Goal: Transaction & Acquisition: Purchase product/service

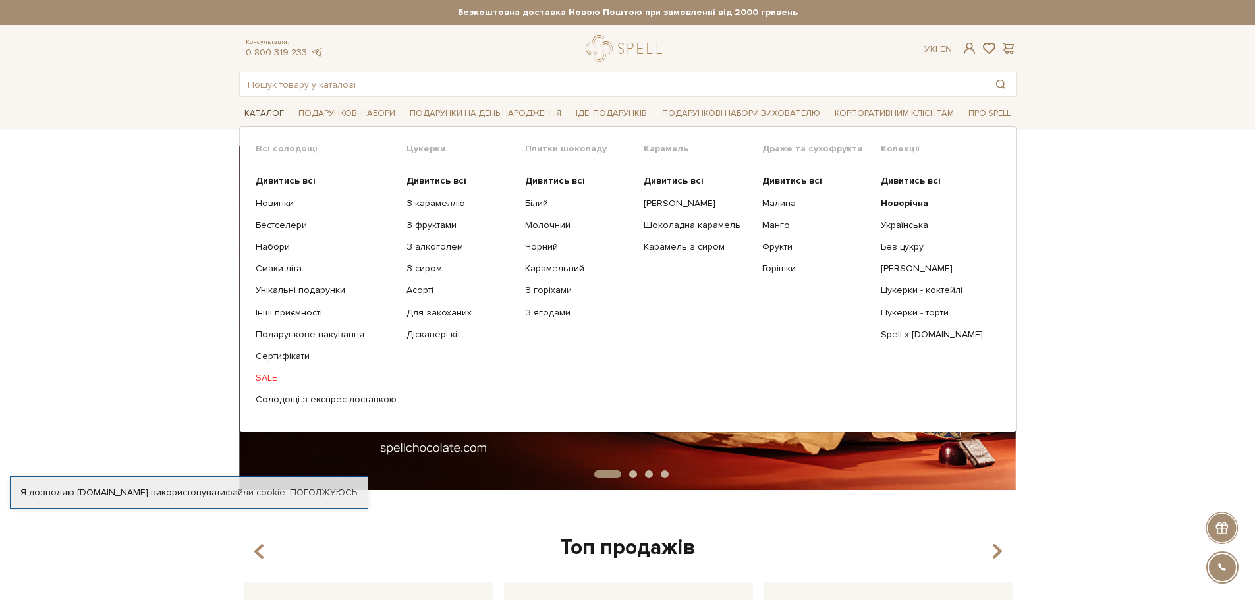
click at [256, 106] on link "Каталог" at bounding box center [264, 113] width 50 height 20
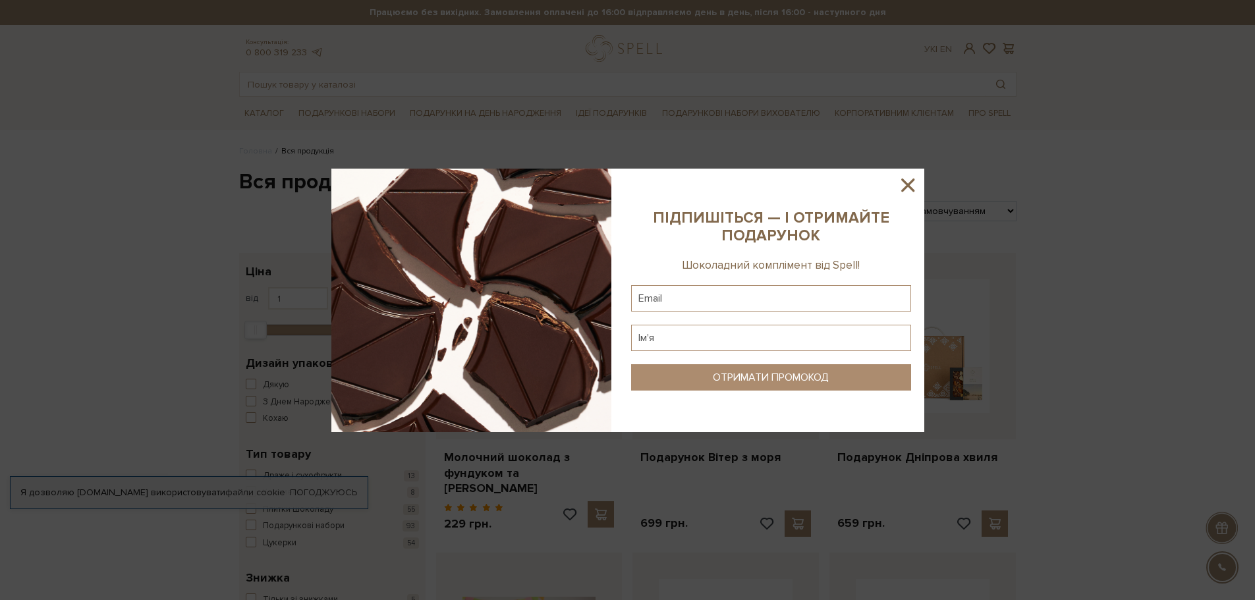
click at [904, 173] on sys-column-static at bounding box center [771, 300] width 306 height 263
click at [907, 188] on icon at bounding box center [908, 185] width 22 height 22
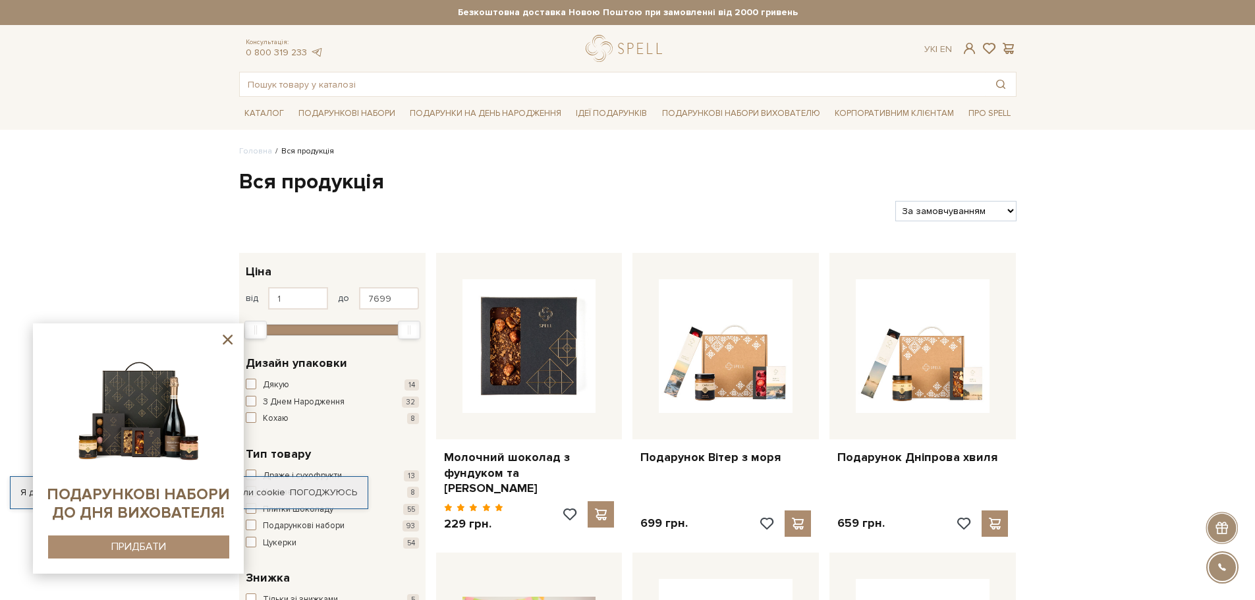
click at [229, 333] on icon at bounding box center [227, 339] width 16 height 16
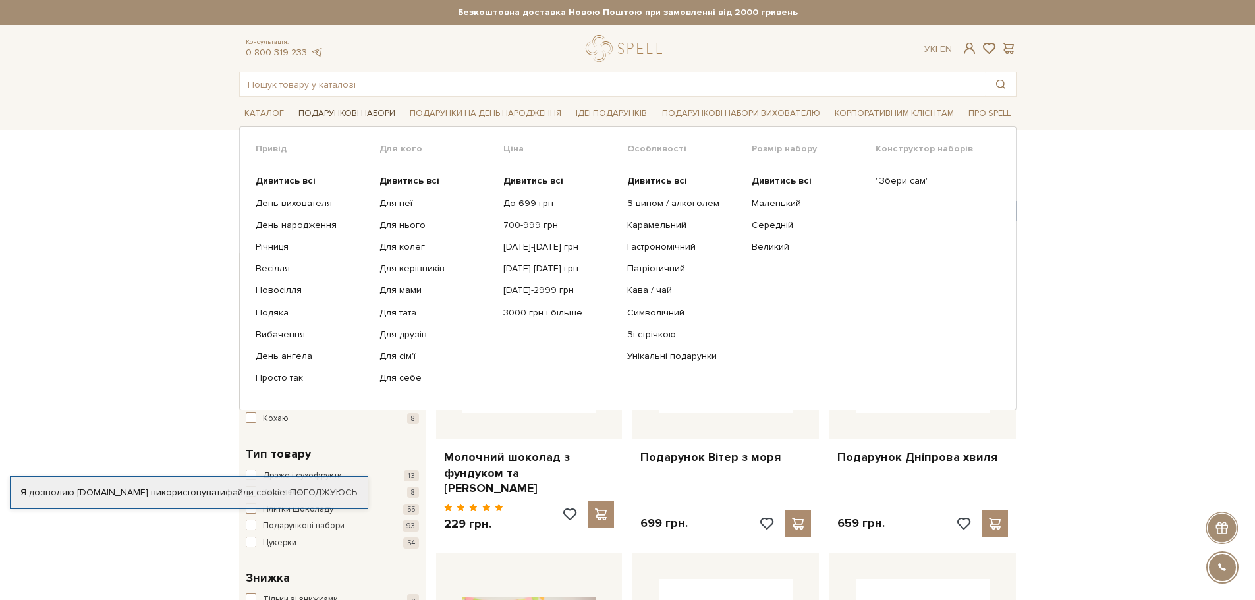
click at [337, 116] on link "Подарункові набори" at bounding box center [346, 113] width 107 height 20
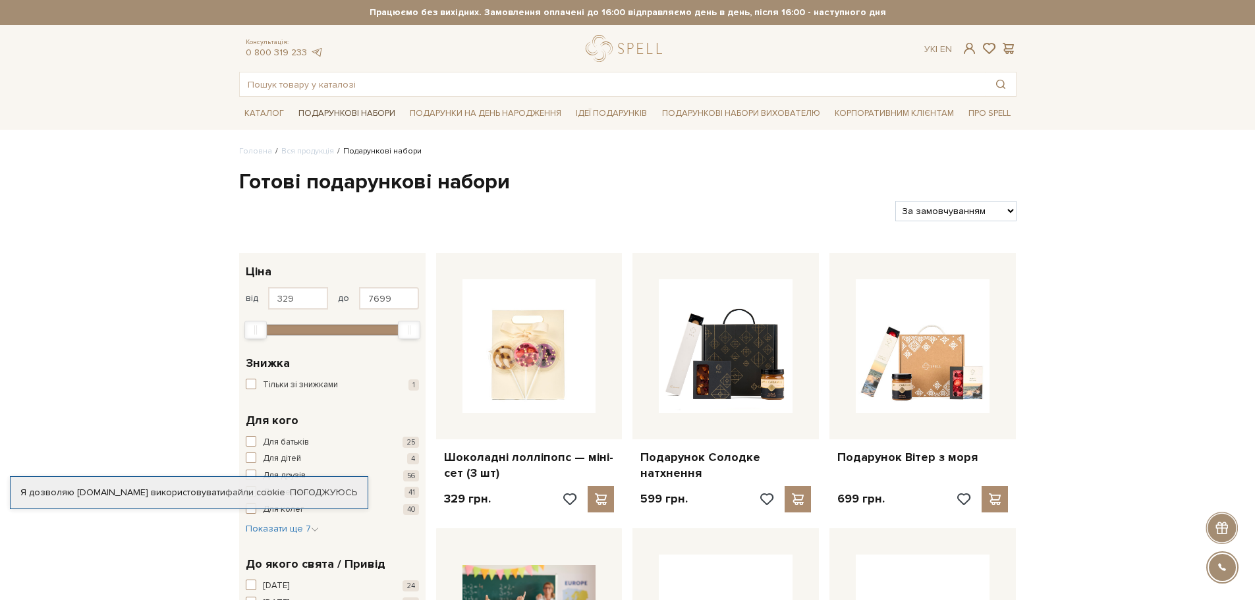
click at [353, 111] on link "Подарункові набори" at bounding box center [346, 113] width 107 height 20
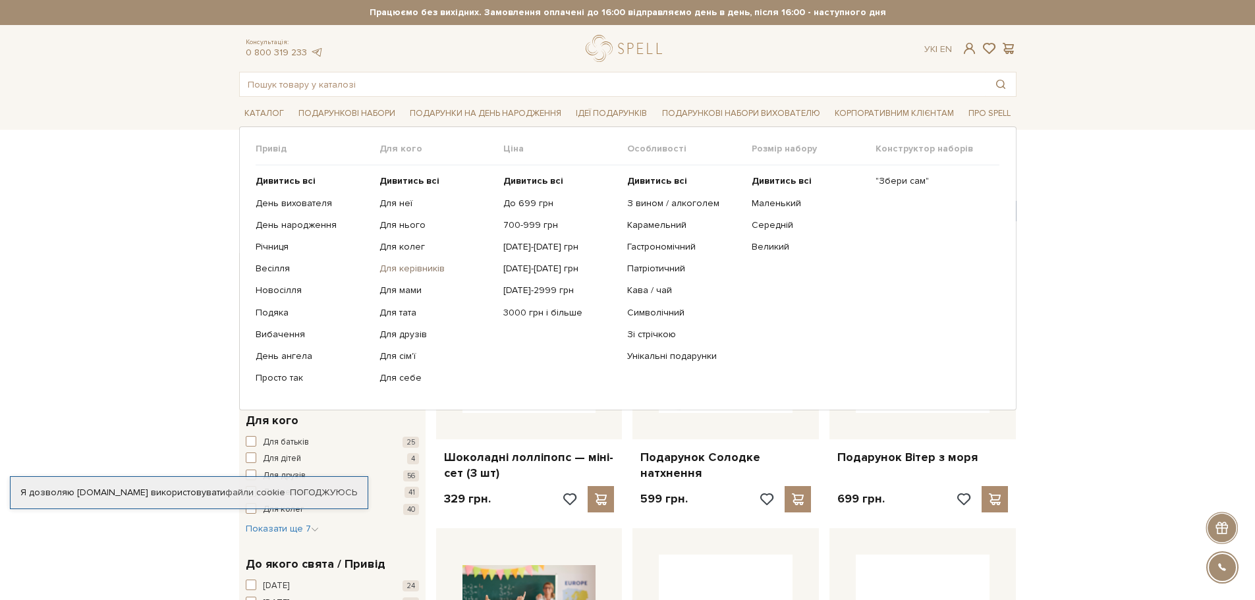
click at [408, 271] on link "Для керівників" at bounding box center [436, 269] width 114 height 12
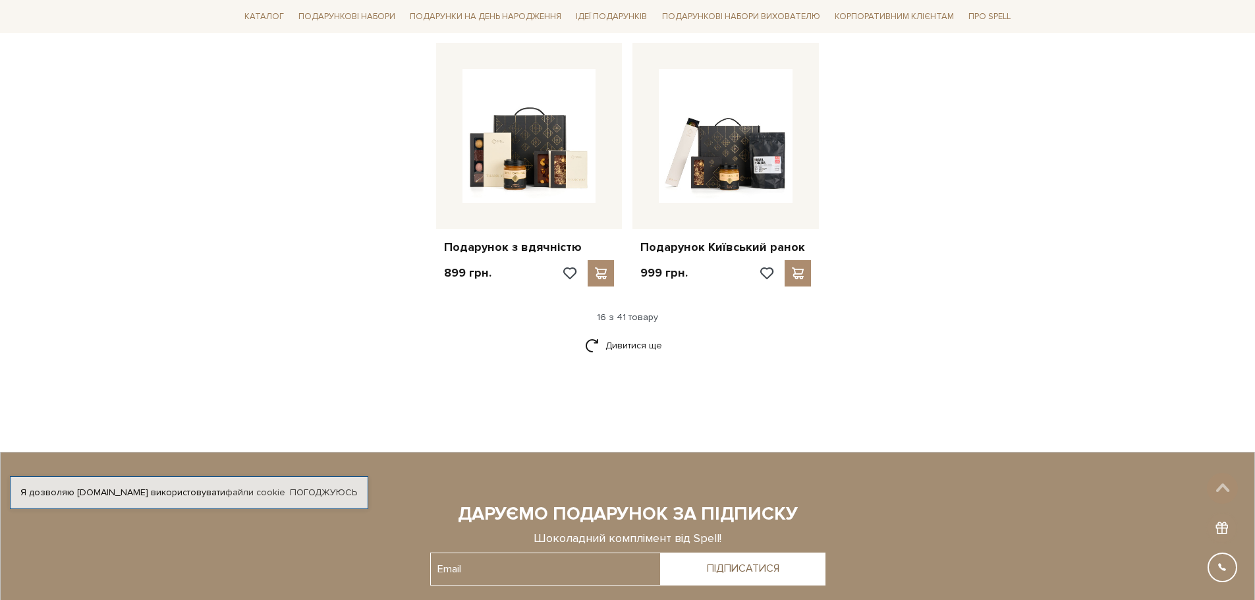
scroll to position [1581, 0]
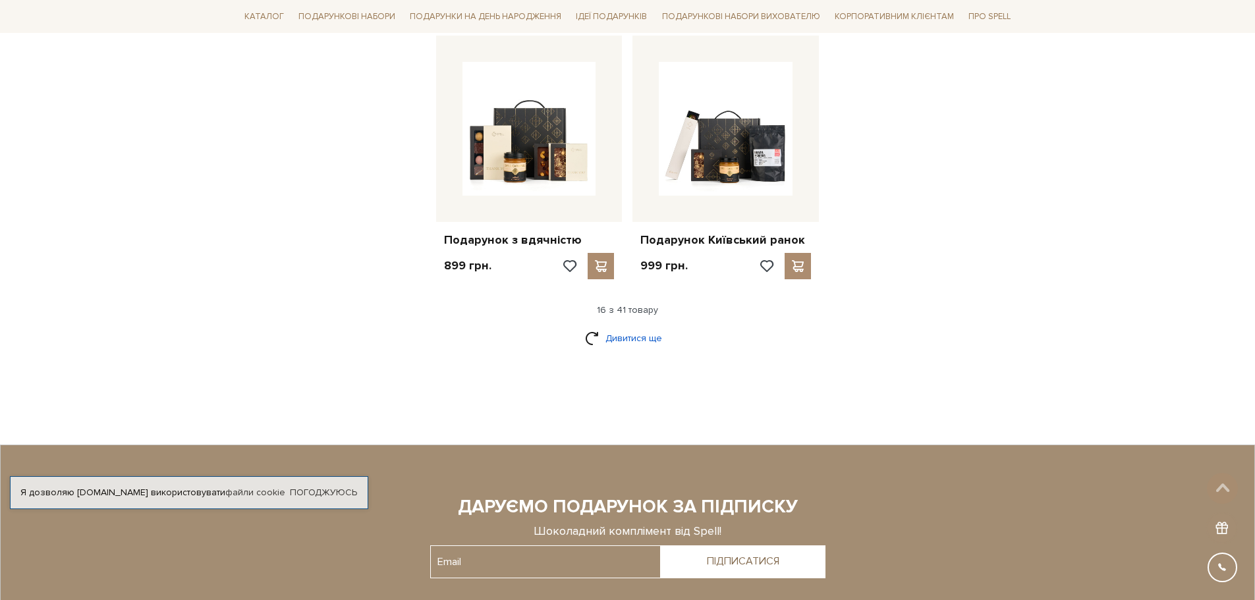
click at [615, 327] on link "Дивитися ще" at bounding box center [628, 338] width 86 height 23
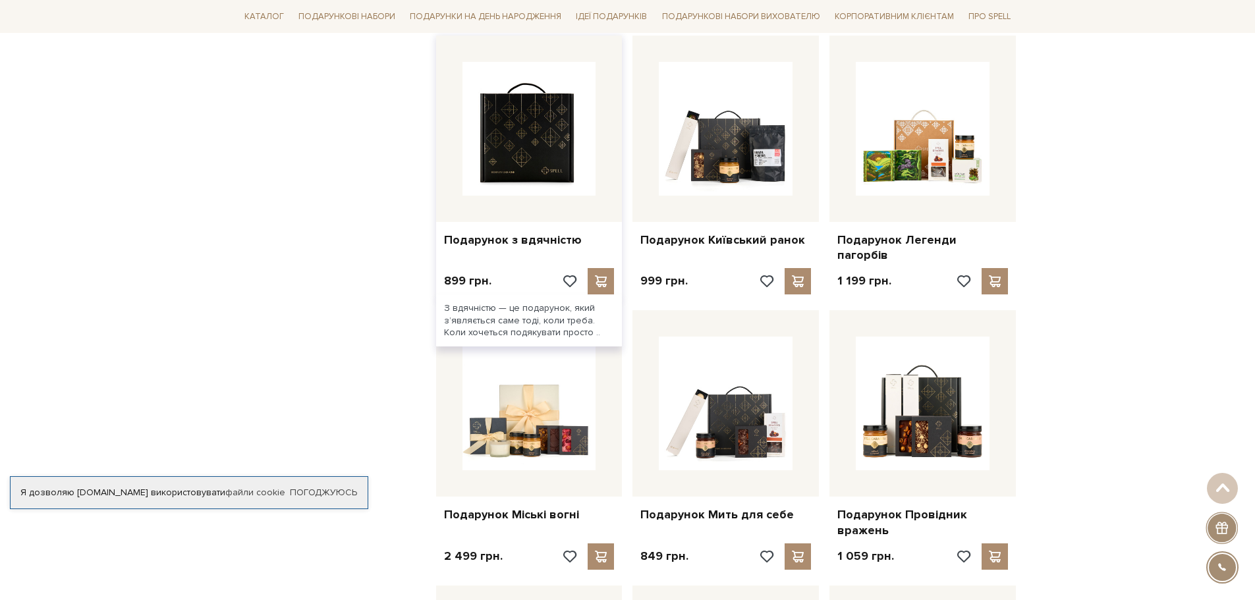
click at [543, 128] on img at bounding box center [529, 129] width 134 height 134
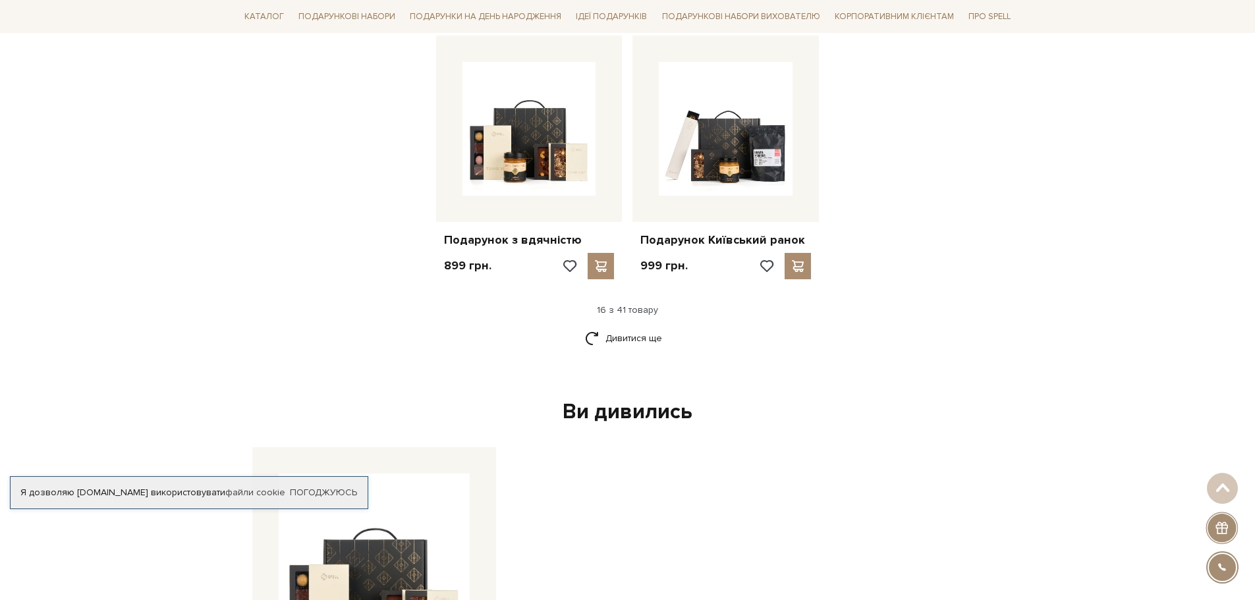
scroll to position [1581, 0]
drag, startPoint x: 1090, startPoint y: 175, endPoint x: 1024, endPoint y: 182, distance: 66.2
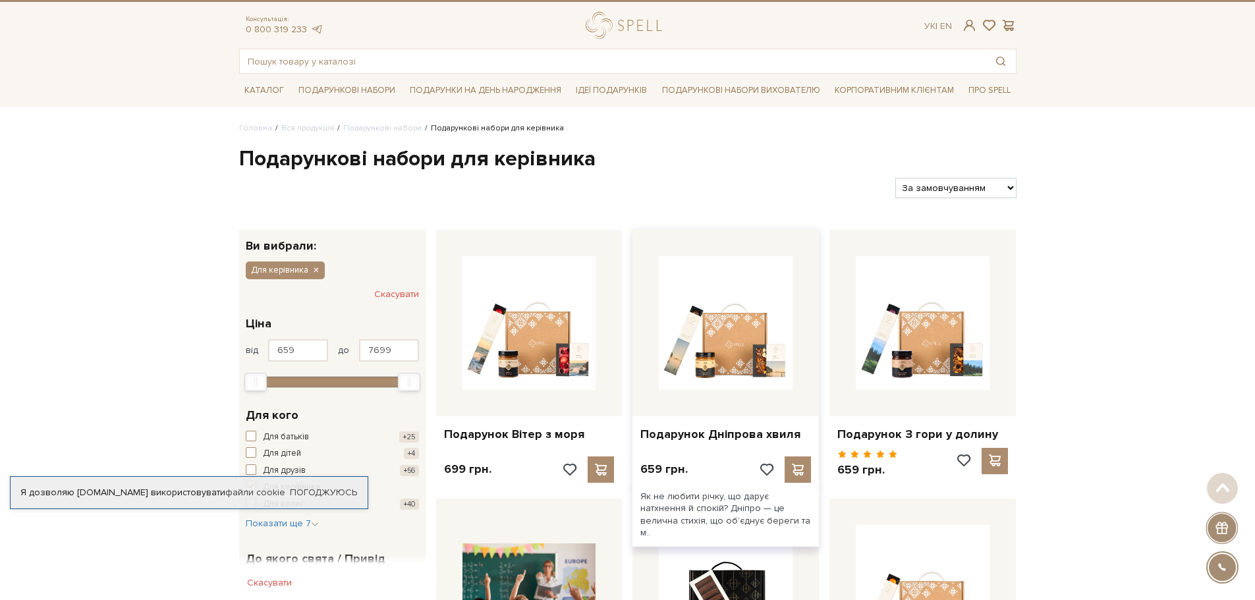
scroll to position [0, 0]
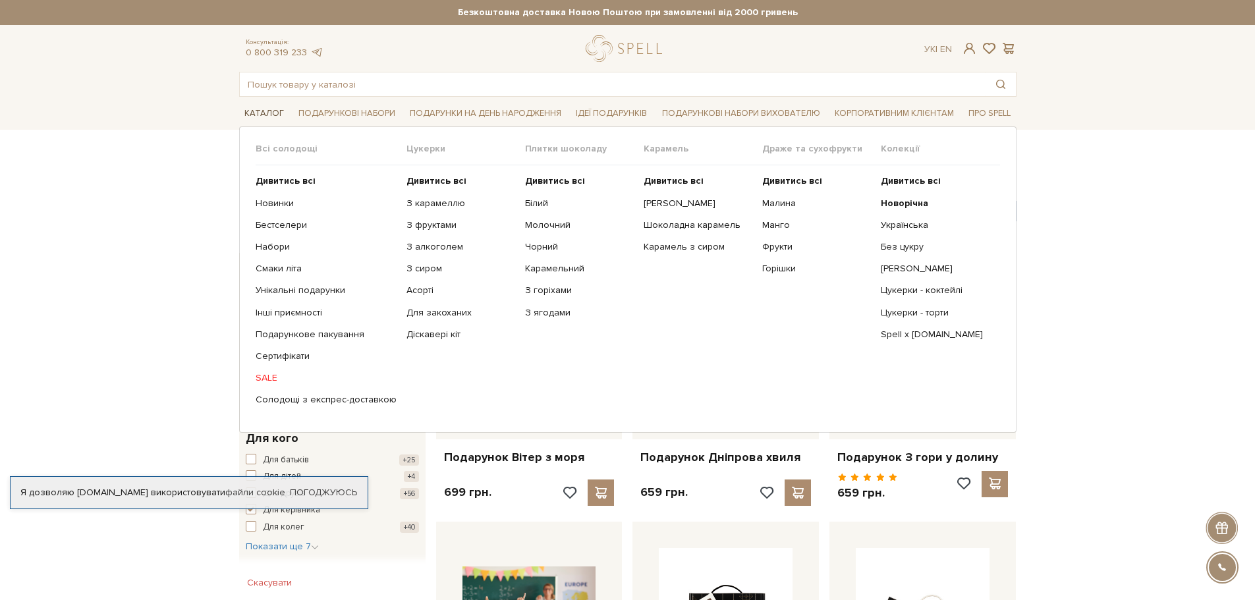
click at [267, 118] on link "Каталог" at bounding box center [264, 113] width 50 height 20
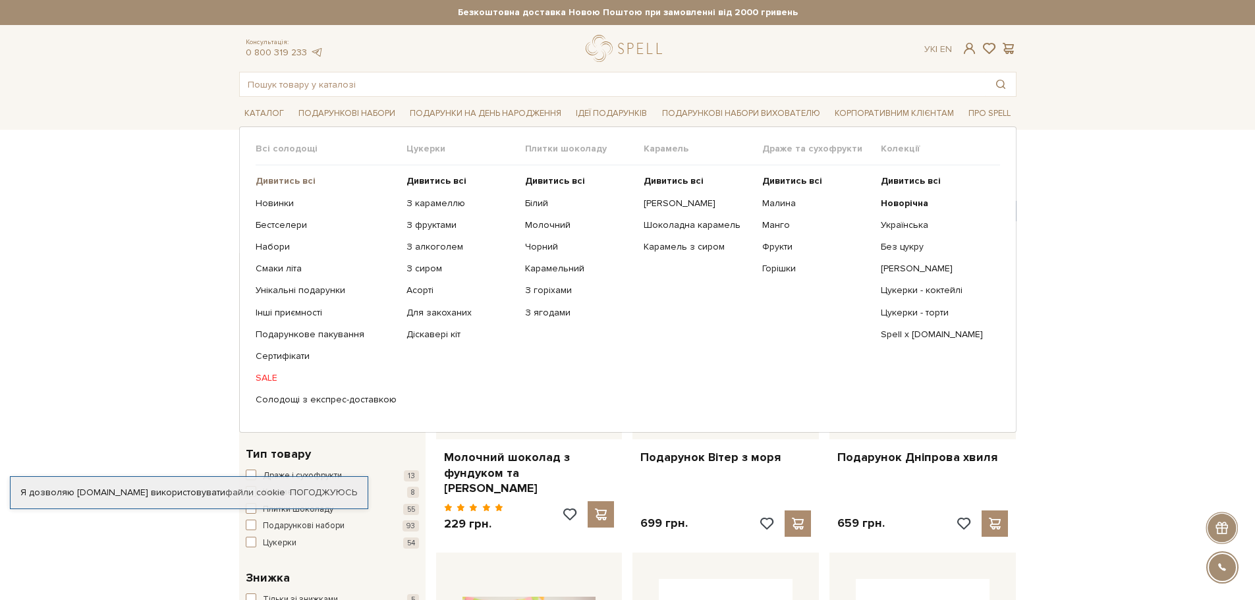
click at [287, 180] on b "Дивитись всі" at bounding box center [286, 180] width 60 height 11
click at [429, 179] on b "Дивитись всі" at bounding box center [436, 180] width 60 height 11
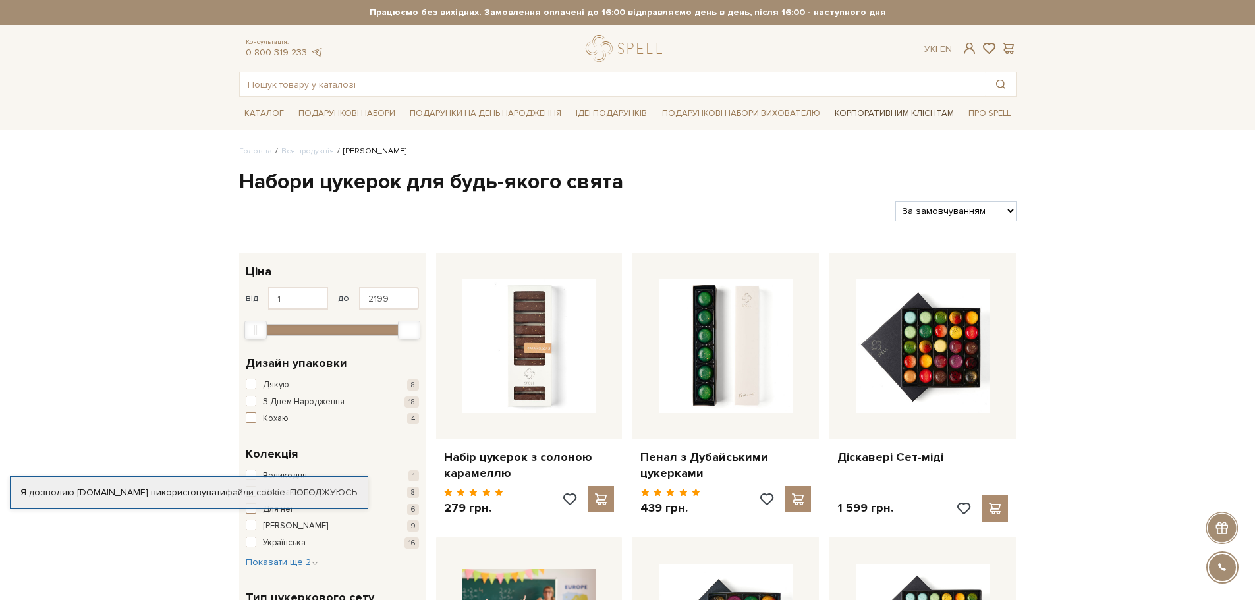
click at [878, 112] on link "Корпоративним клієнтам" at bounding box center [894, 113] width 130 height 22
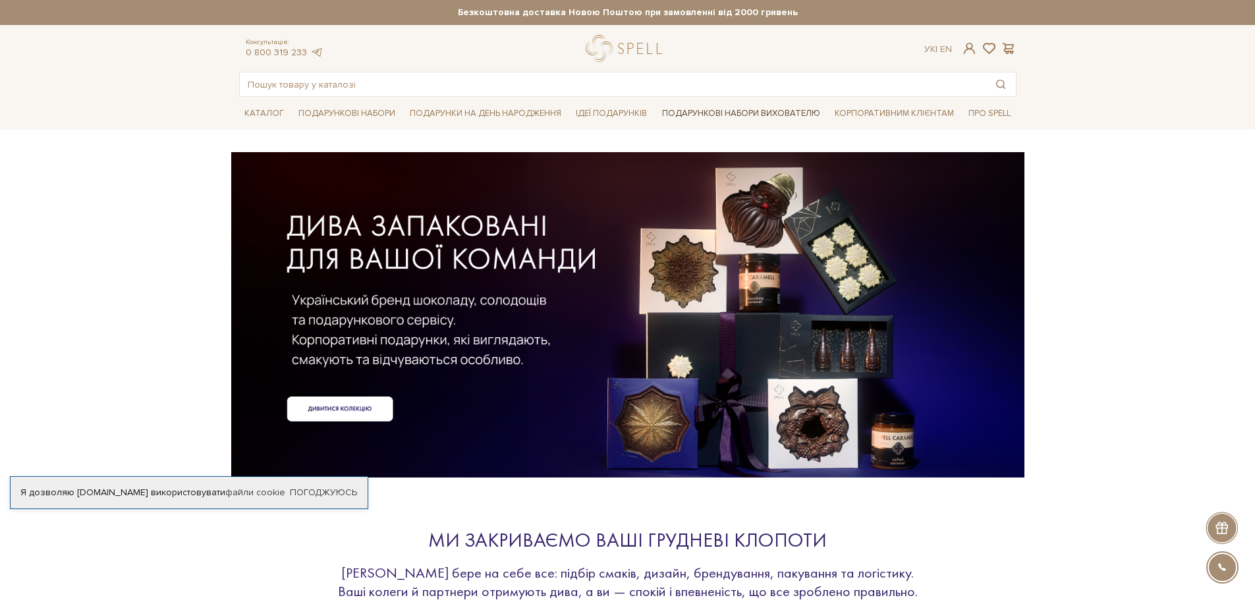
click at [733, 116] on link "Подарункові набори вихователю" at bounding box center [741, 113] width 169 height 22
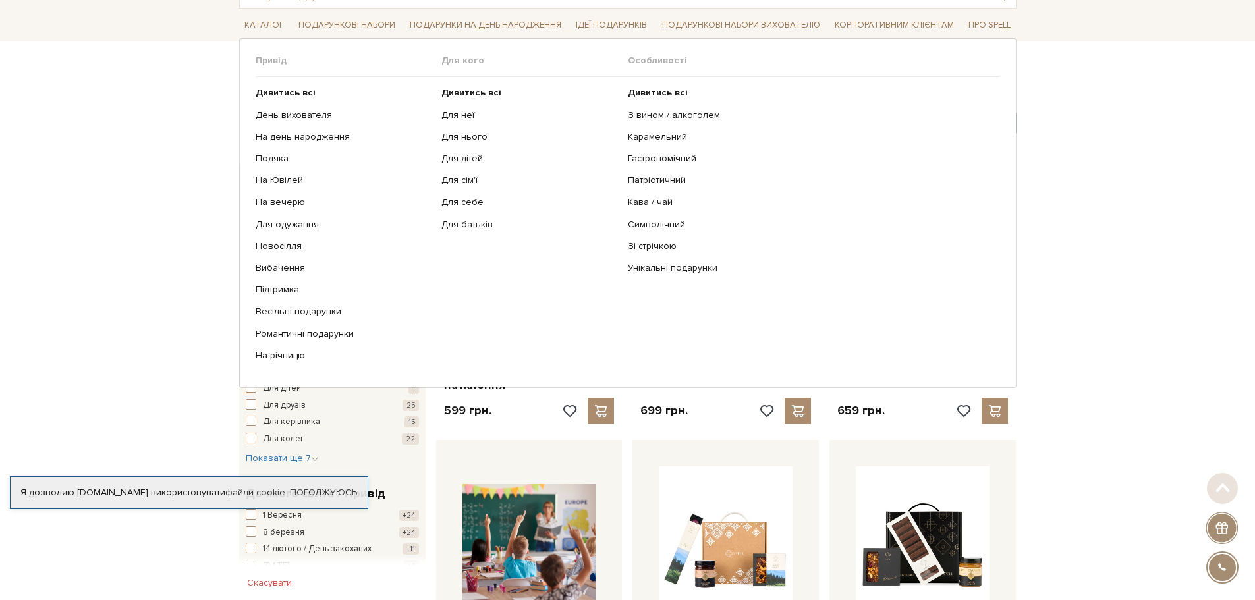
scroll to position [132, 0]
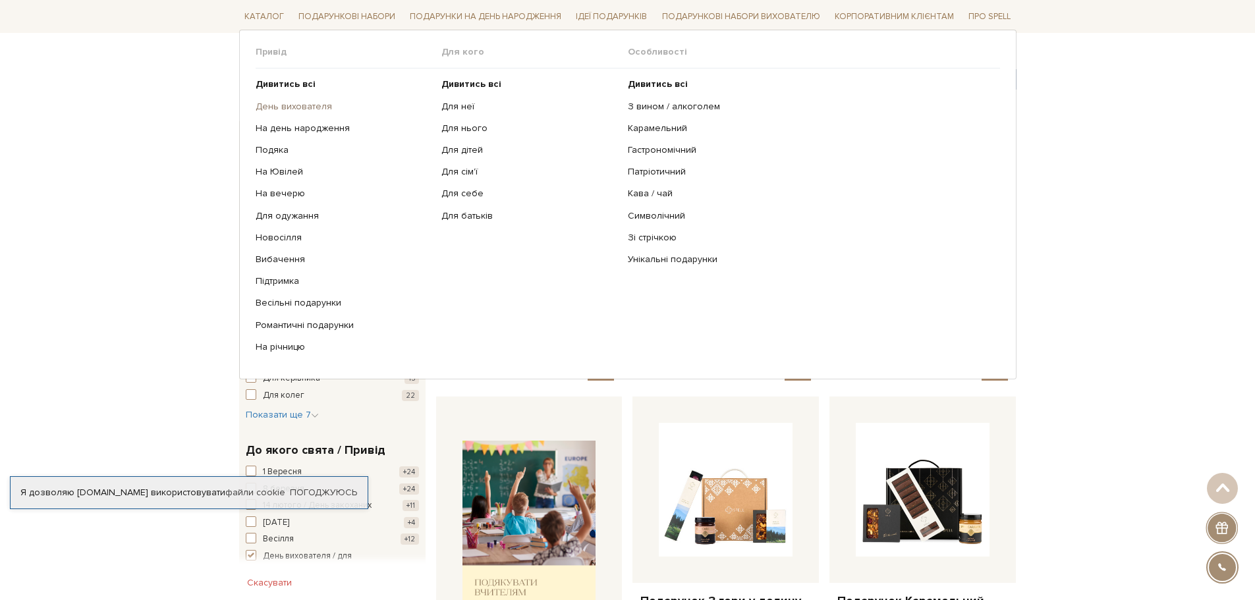
click at [299, 105] on link "День вихователя" at bounding box center [344, 106] width 177 height 12
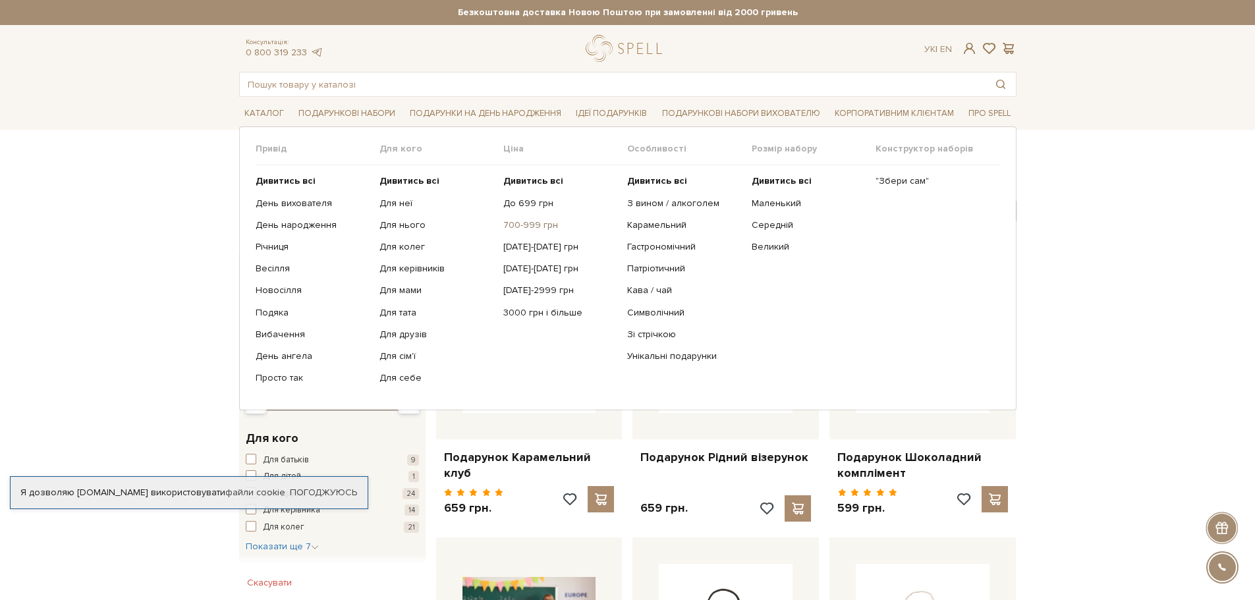
click at [532, 221] on link "700-999 грн" at bounding box center [560, 225] width 114 height 12
